Goal: Transaction & Acquisition: Purchase product/service

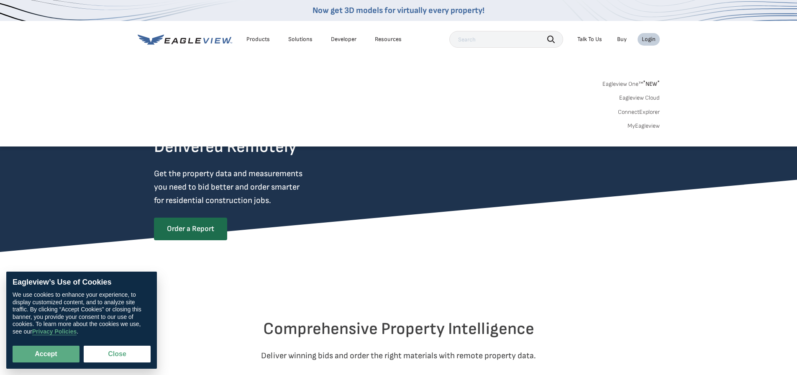
click at [646, 38] on div "Login" at bounding box center [648, 40] width 14 height 8
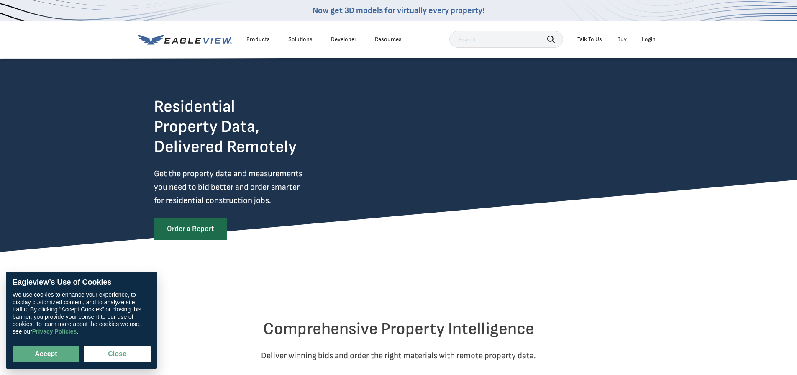
click at [643, 38] on div "Login" at bounding box center [648, 40] width 14 height 8
drag, startPoint x: 50, startPoint y: 360, endPoint x: 52, endPoint y: 355, distance: 5.8
click at [50, 360] on button "Accept" at bounding box center [46, 353] width 67 height 17
checkbox input "true"
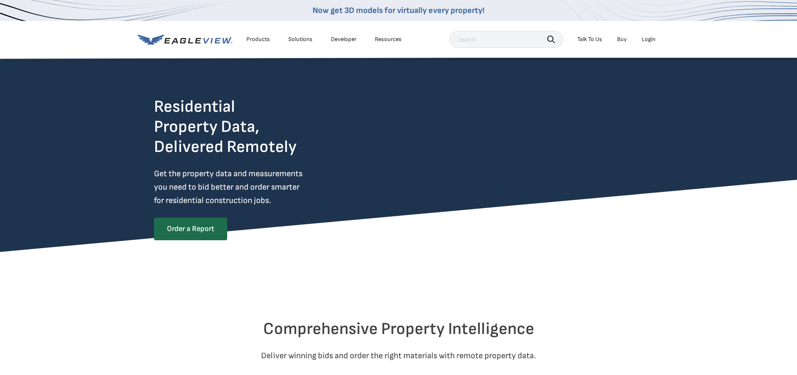
click at [649, 39] on div "Login" at bounding box center [648, 40] width 14 height 8
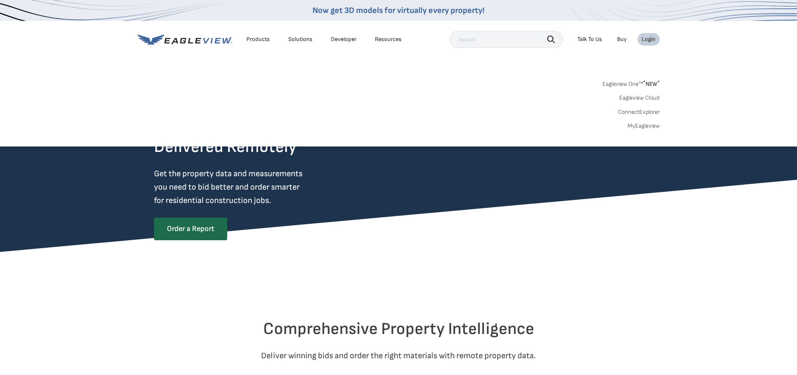
click at [636, 123] on link "MyEagleview" at bounding box center [643, 126] width 32 height 8
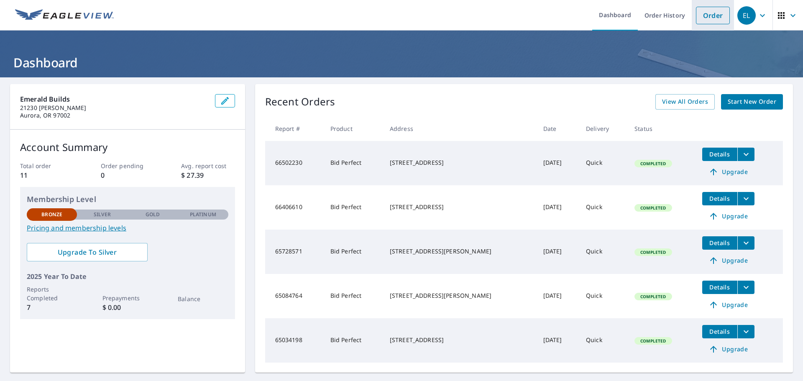
click at [713, 23] on link "Order" at bounding box center [713, 16] width 34 height 18
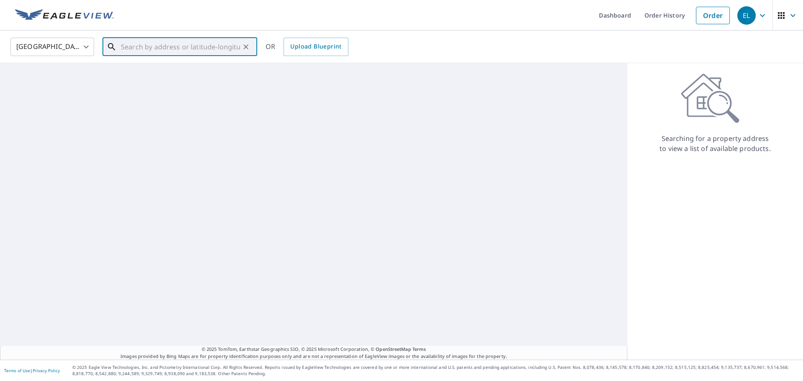
click at [239, 48] on input "text" at bounding box center [180, 46] width 119 height 23
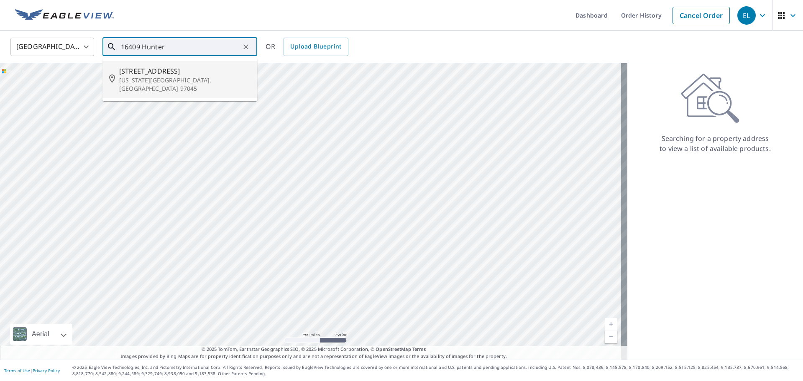
click at [216, 83] on p "Oregon City, OR 97045" at bounding box center [184, 84] width 131 height 17
type input "16409 Hunter Ave Oregon City, OR 97045"
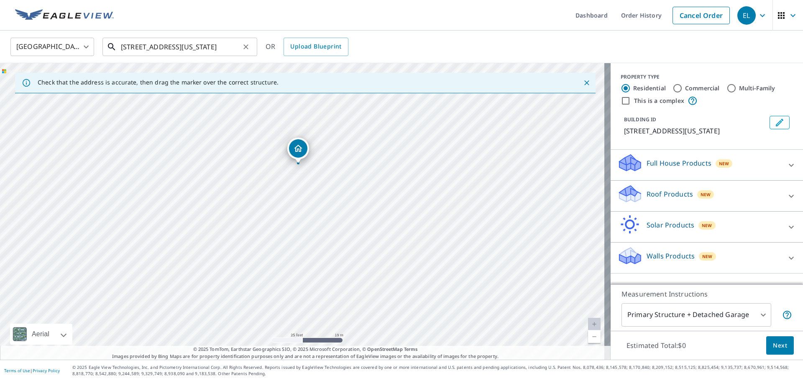
click at [148, 49] on input "16409 Hunter Ave Oregon City, OR 97045" at bounding box center [180, 46] width 119 height 23
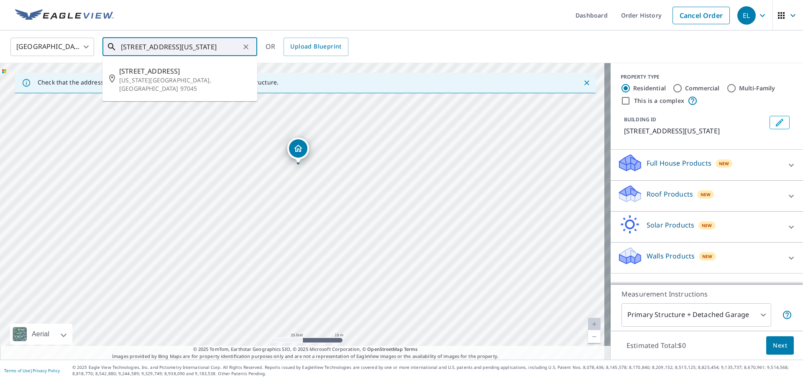
click at [148, 49] on input "16409 Hunter Ave Oregon City, OR 97045" at bounding box center [180, 46] width 119 height 23
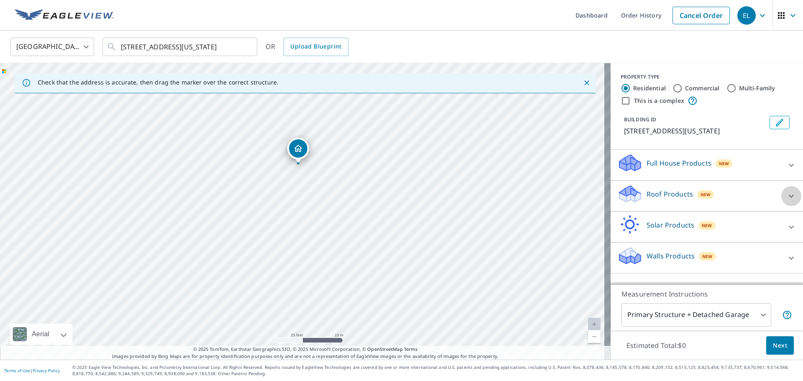
click at [786, 192] on icon at bounding box center [791, 196] width 10 height 10
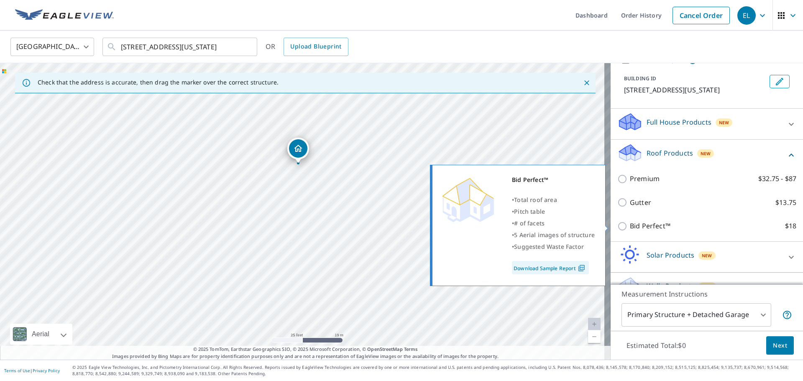
scroll to position [42, 0]
click at [641, 223] on p "Bid Perfect™" at bounding box center [650, 225] width 41 height 10
click at [630, 223] on input "Bid Perfect™ $18" at bounding box center [623, 225] width 13 height 10
checkbox input "true"
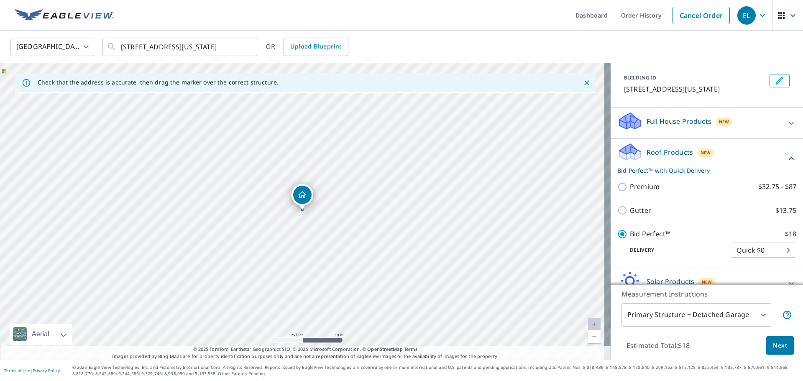
click at [725, 250] on body "EL EL Dashboard Order History Cancel Order EL United States US ​ 16409 Hunter A…" at bounding box center [401, 190] width 803 height 381
click at [733, 250] on li "Quick $0" at bounding box center [751, 250] width 66 height 15
click at [773, 346] on span "Next" at bounding box center [780, 345] width 14 height 10
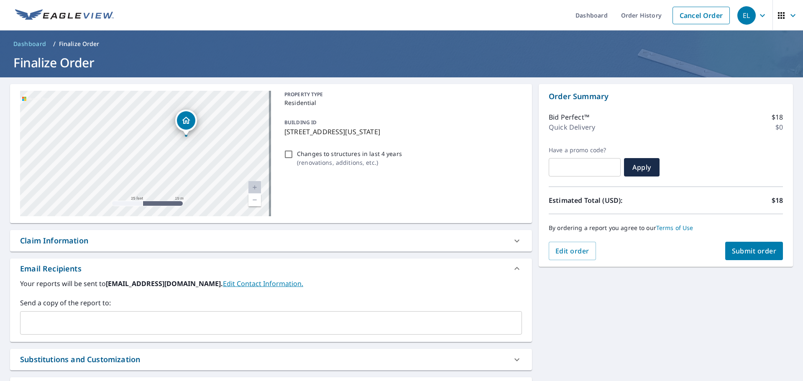
drag, startPoint x: 123, startPoint y: 115, endPoint x: 112, endPoint y: 97, distance: 21.2
click at [112, 97] on div "16409 Hunter Ave Oregon City, OR 97045" at bounding box center [145, 153] width 251 height 125
click at [289, 151] on input "Changes to structures in last 4 years ( renovations, additions, etc. )" at bounding box center [288, 154] width 10 height 10
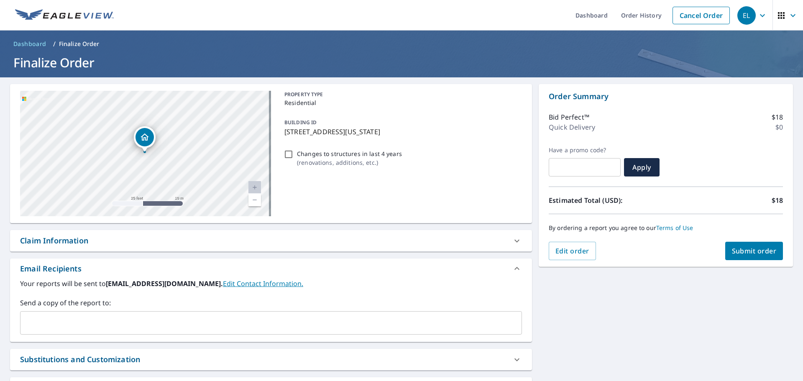
checkbox input "true"
click at [732, 249] on span "Submit order" at bounding box center [754, 250] width 45 height 9
